Goal: Task Accomplishment & Management: Manage account settings

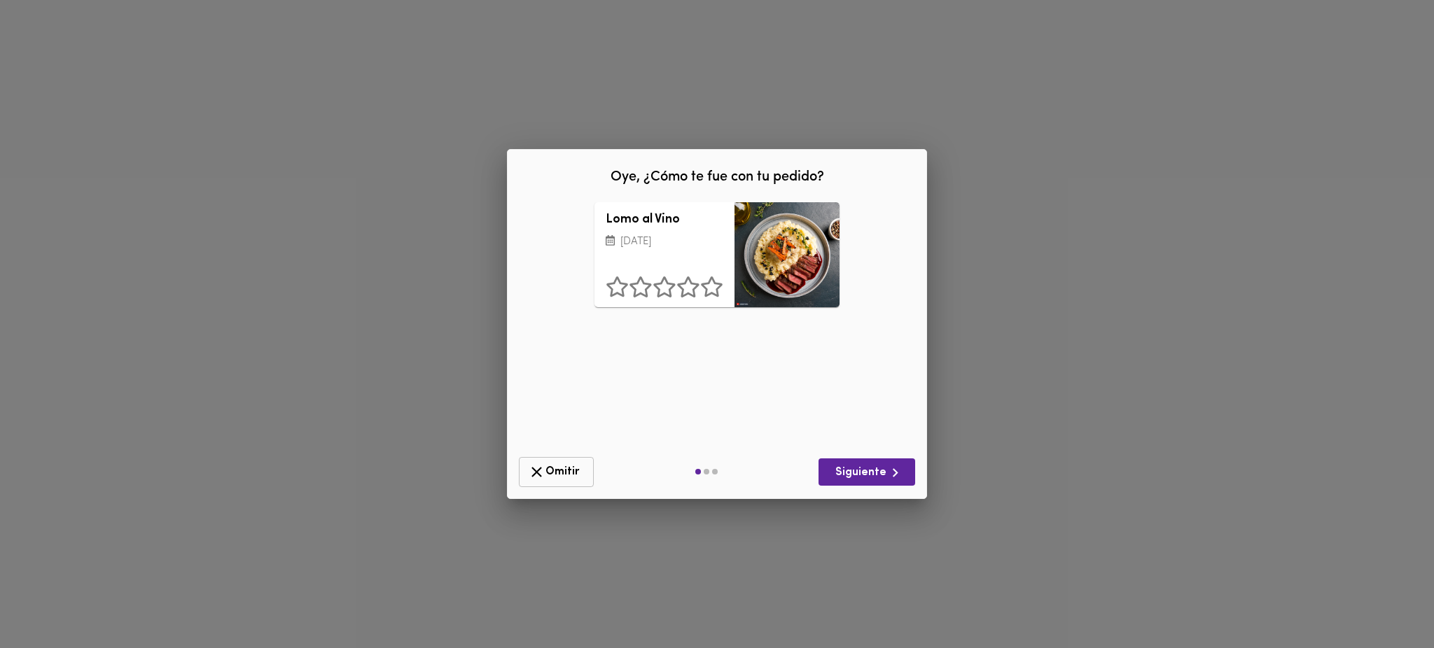
click at [557, 474] on span "Omitir" at bounding box center [556, 473] width 57 height 18
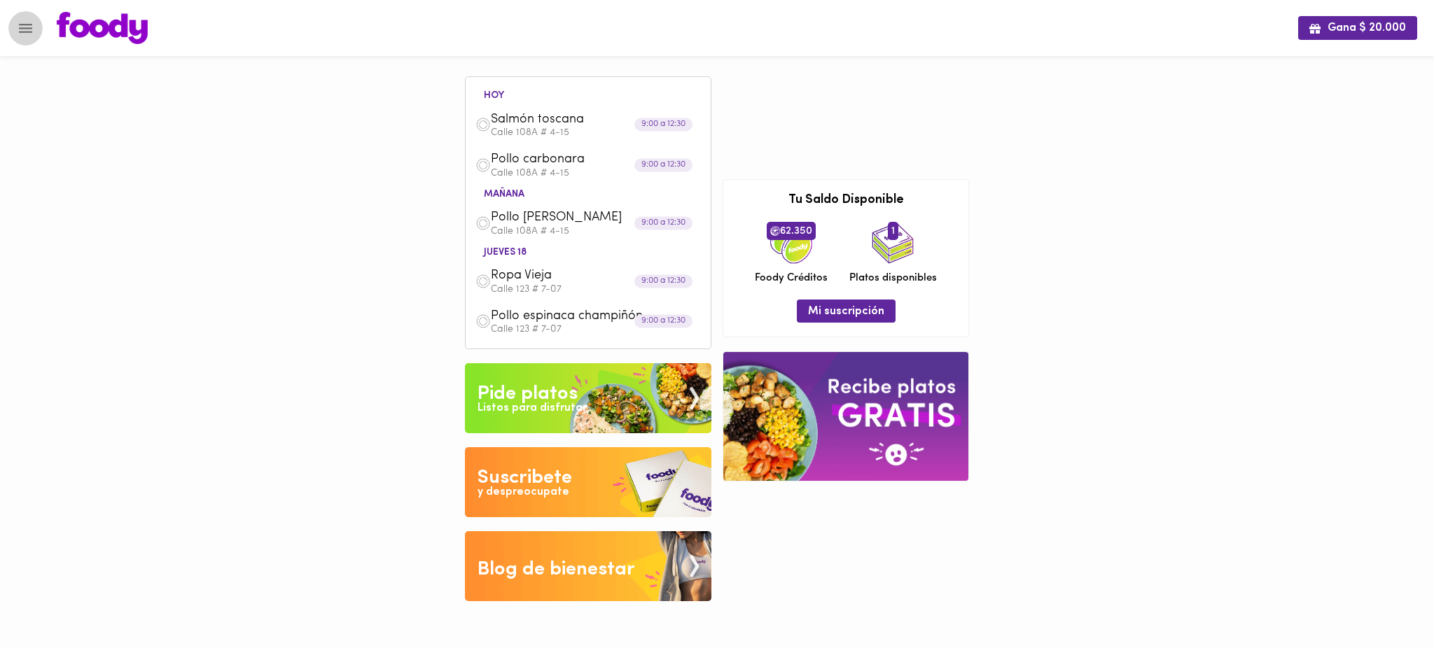
click at [23, 37] on button "Menu" at bounding box center [25, 28] width 34 height 34
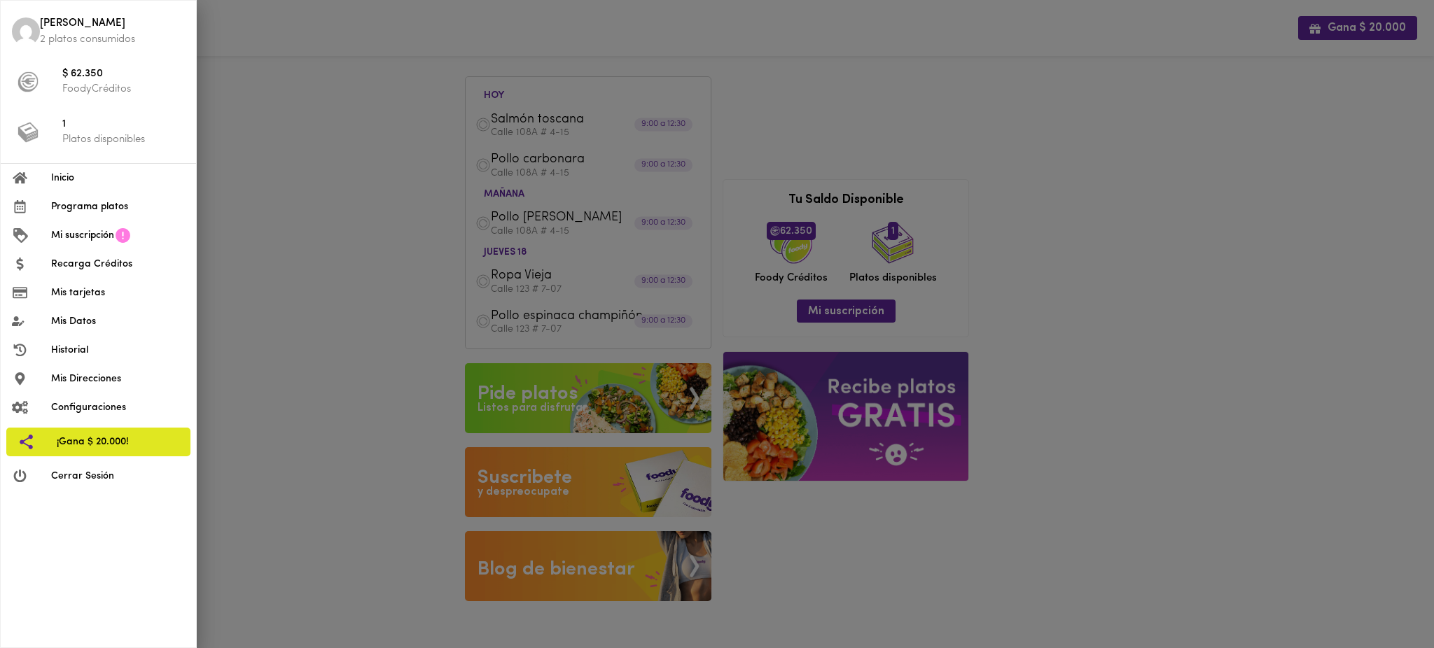
click at [88, 203] on span "Programa platos" at bounding box center [118, 207] width 134 height 15
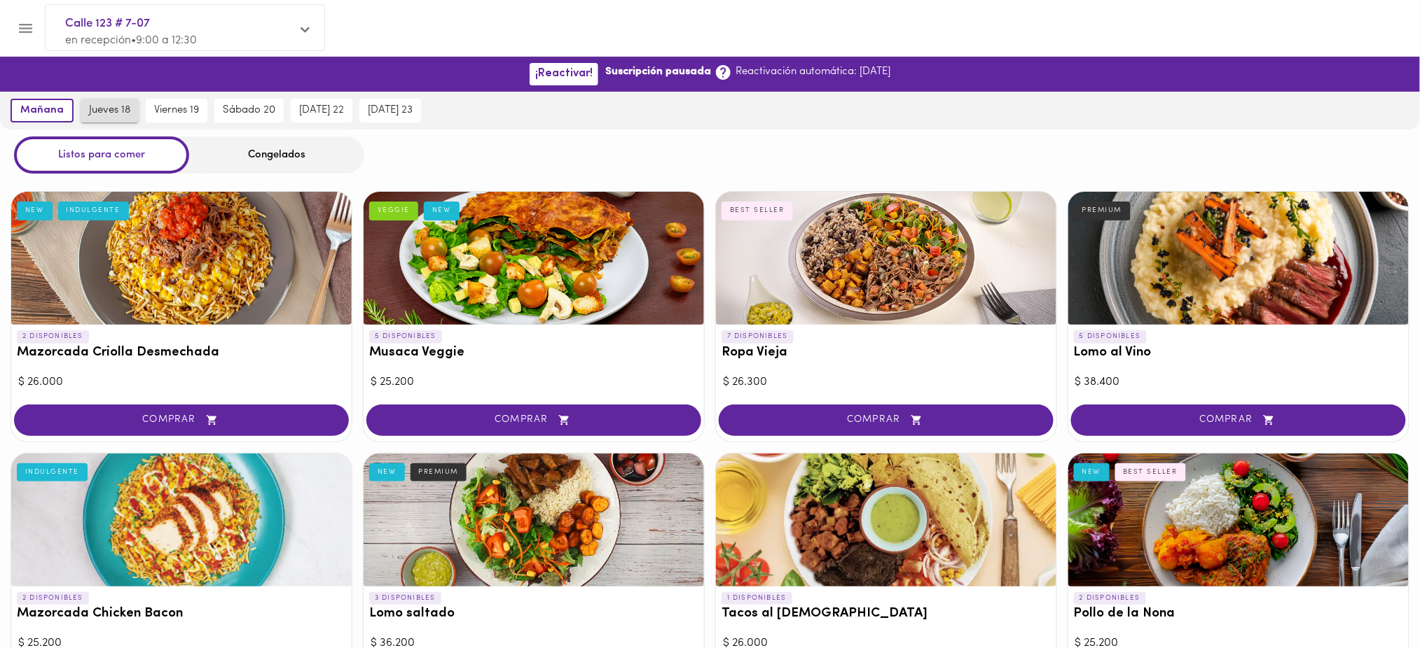
click at [113, 111] on span "jueves 18" at bounding box center [109, 110] width 41 height 13
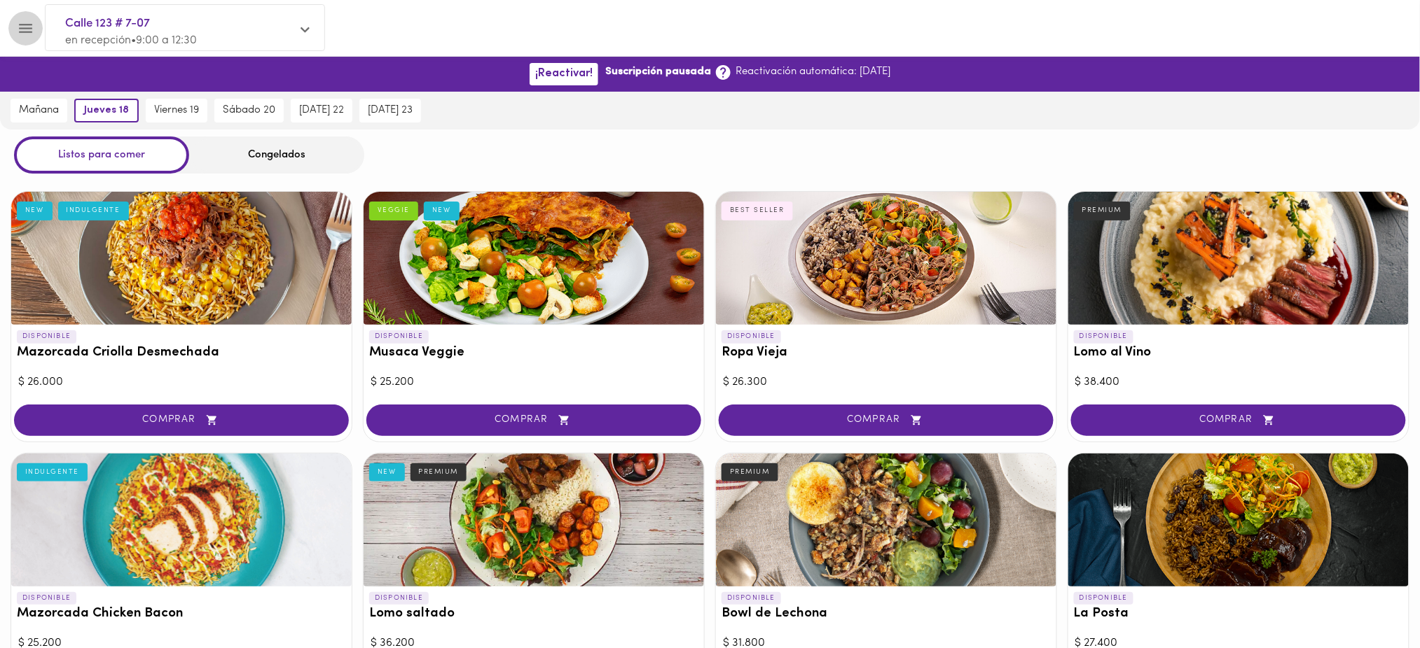
click at [27, 24] on icon "Menu" at bounding box center [25, 28] width 13 height 9
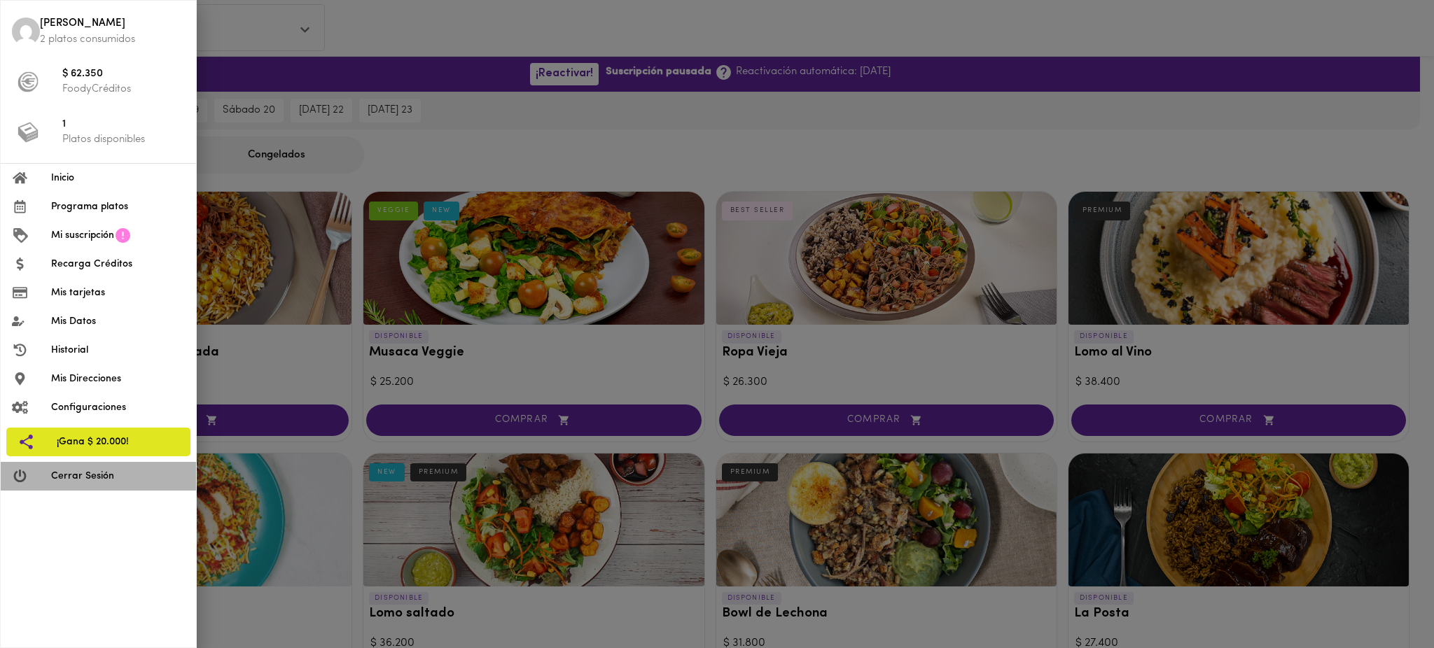
click at [95, 483] on span "Cerrar Sesión" at bounding box center [118, 476] width 134 height 15
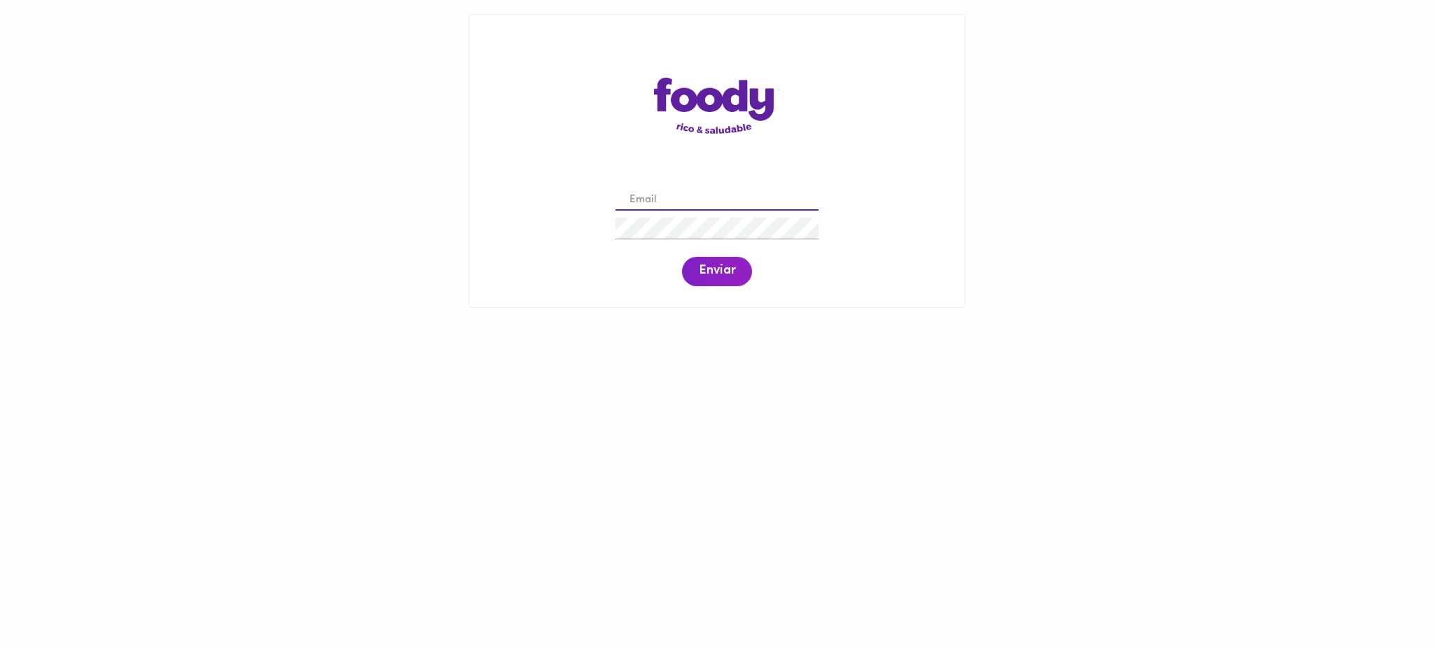
click at [712, 202] on input "email" at bounding box center [717, 201] width 203 height 22
paste input "isabellacristancho@yahoo.com"
type input "isabellacristancho@yahoo.com"
click at [713, 275] on span "Enviar" at bounding box center [717, 271] width 36 height 15
